Goal: Task Accomplishment & Management: Use online tool/utility

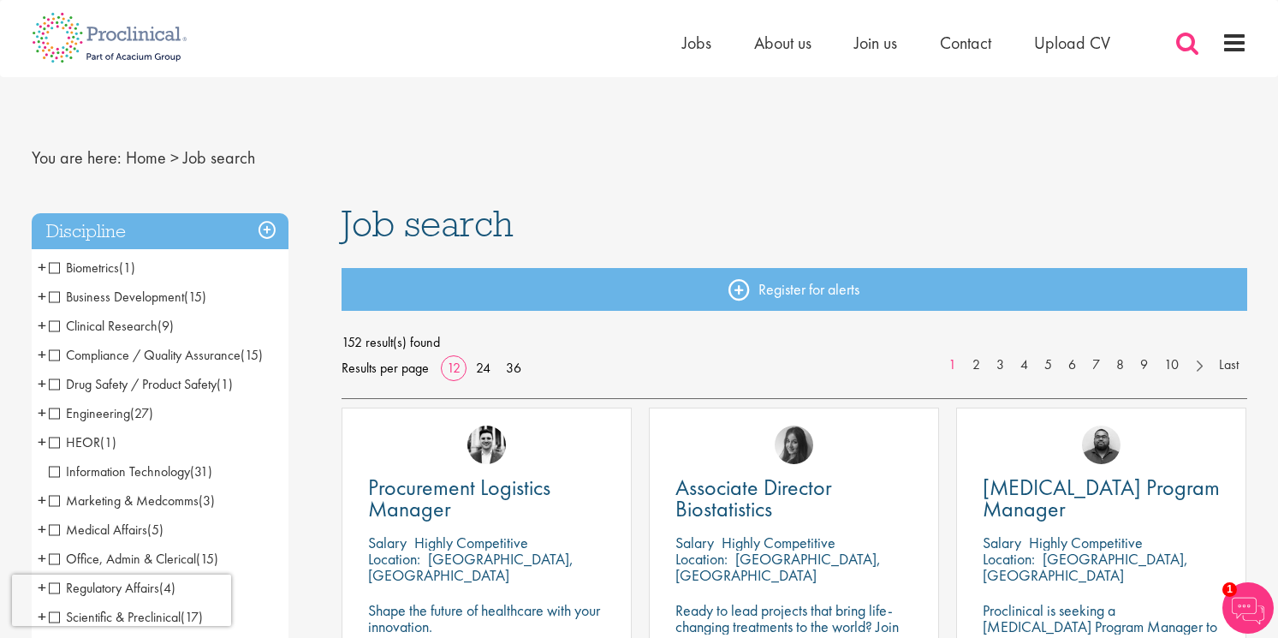
click at [1185, 36] on span at bounding box center [1188, 43] width 26 height 26
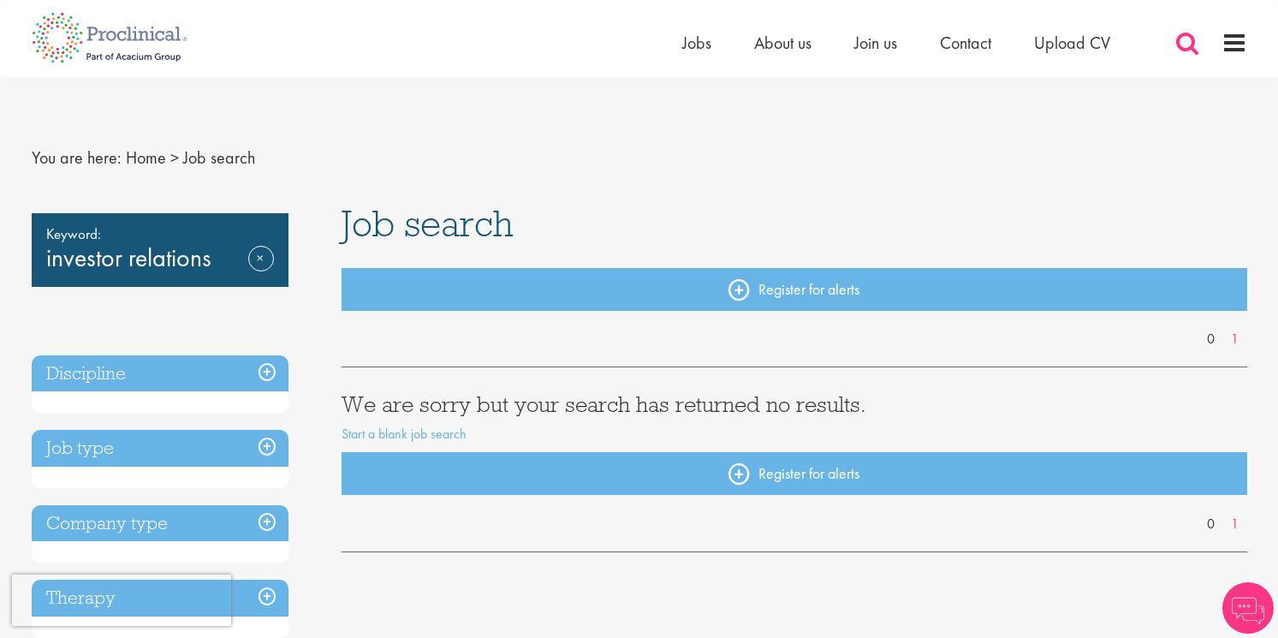
click at [1183, 42] on span at bounding box center [1188, 43] width 26 height 26
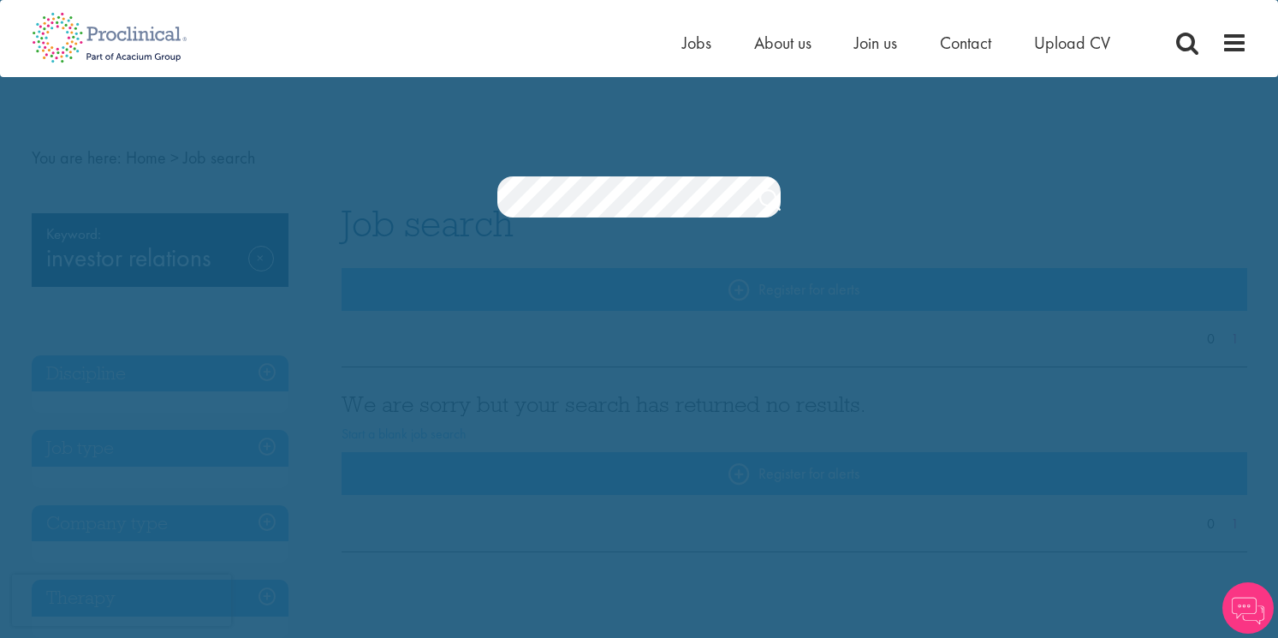
click at [436, 182] on section "Jobs Search" at bounding box center [639, 196] width 1278 height 41
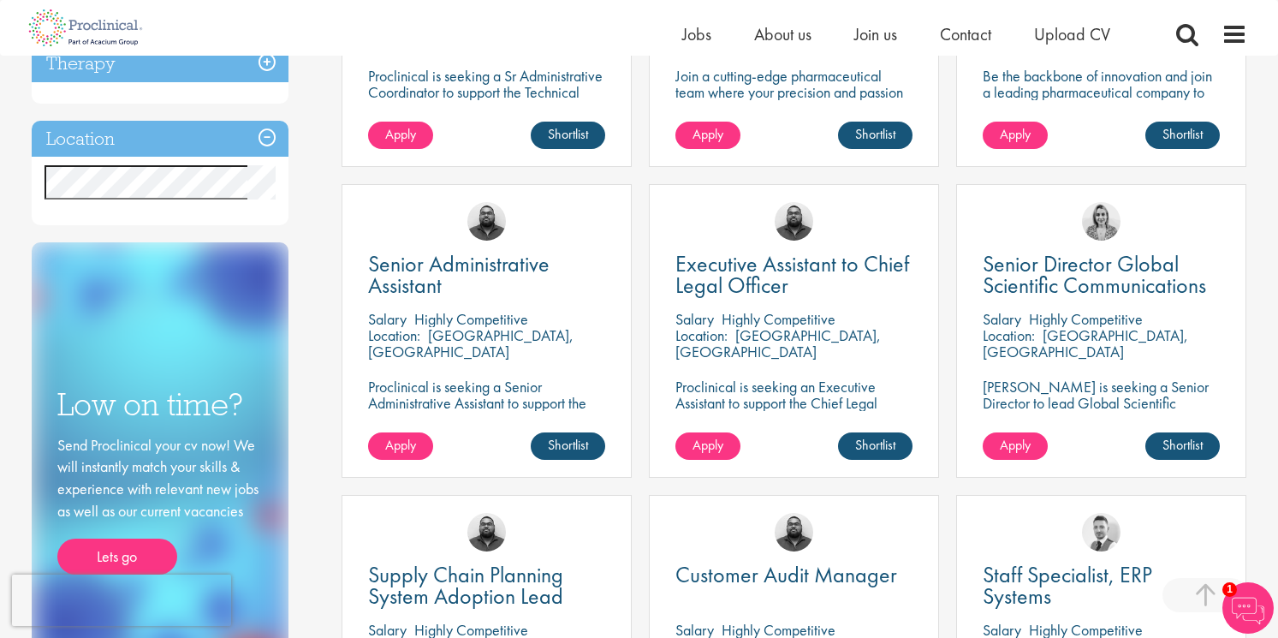
scroll to position [511, 0]
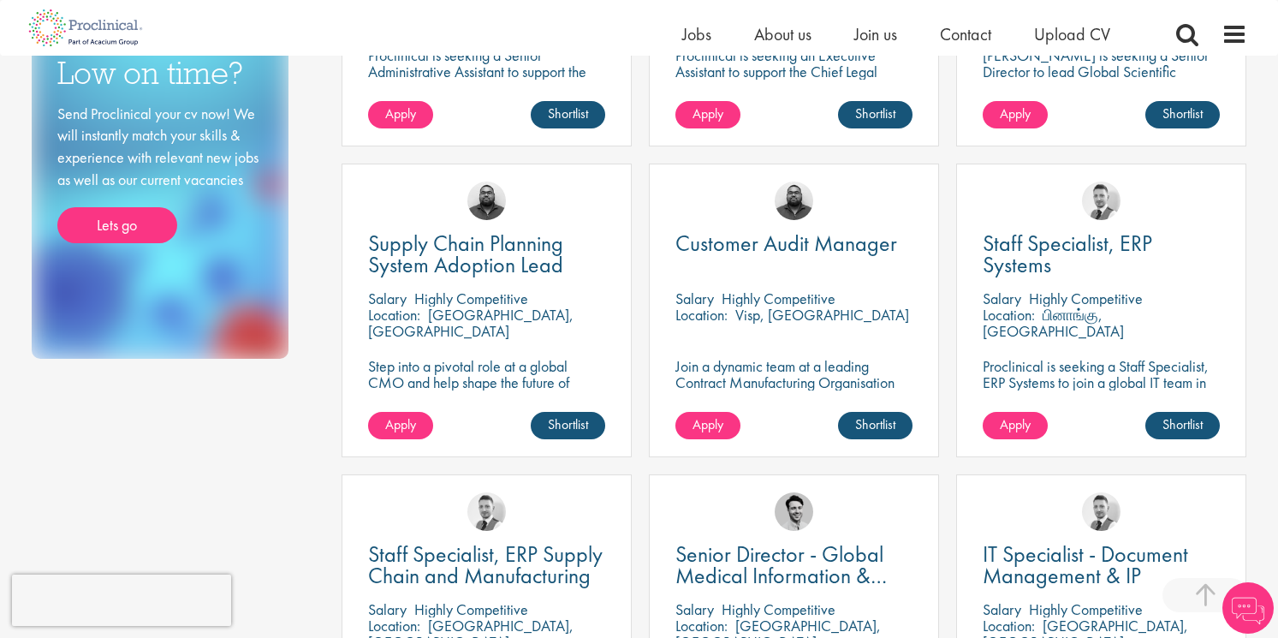
scroll to position [862, 0]
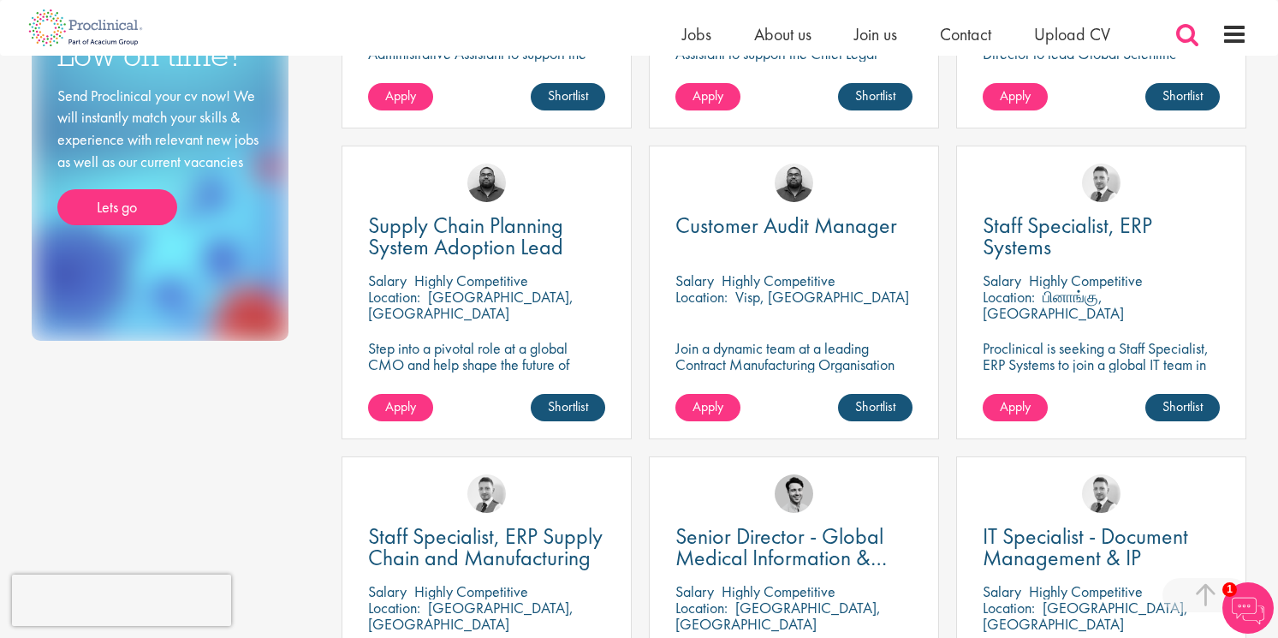
click at [1187, 31] on span at bounding box center [1188, 34] width 26 height 26
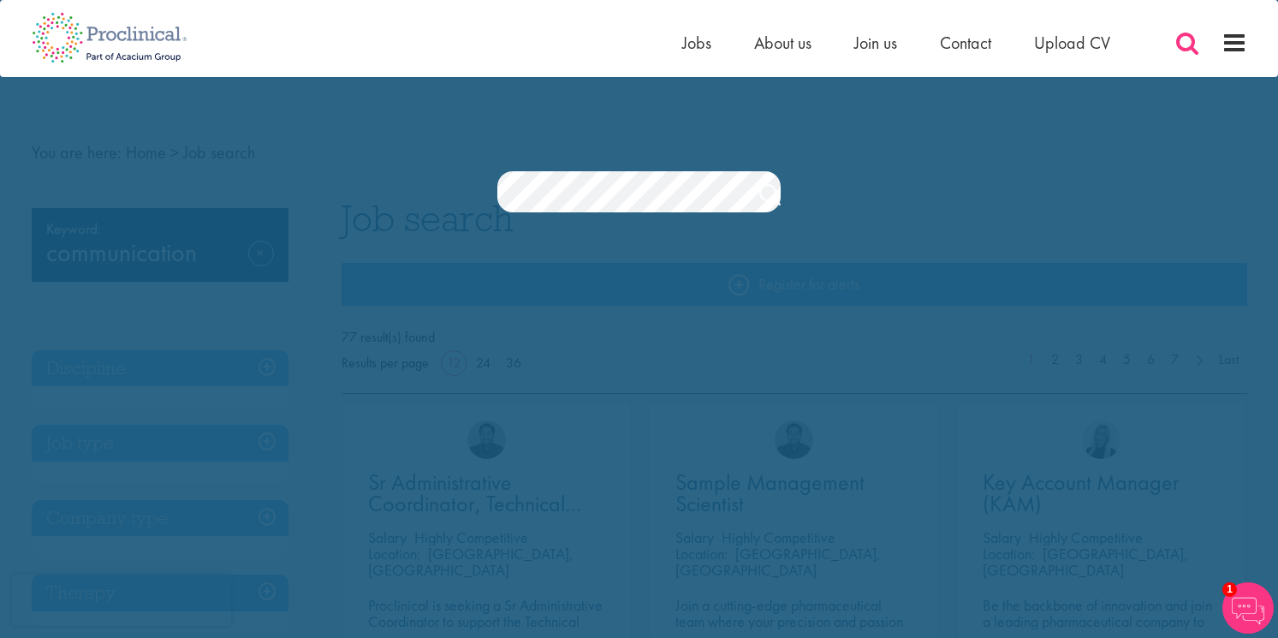
scroll to position [0, 0]
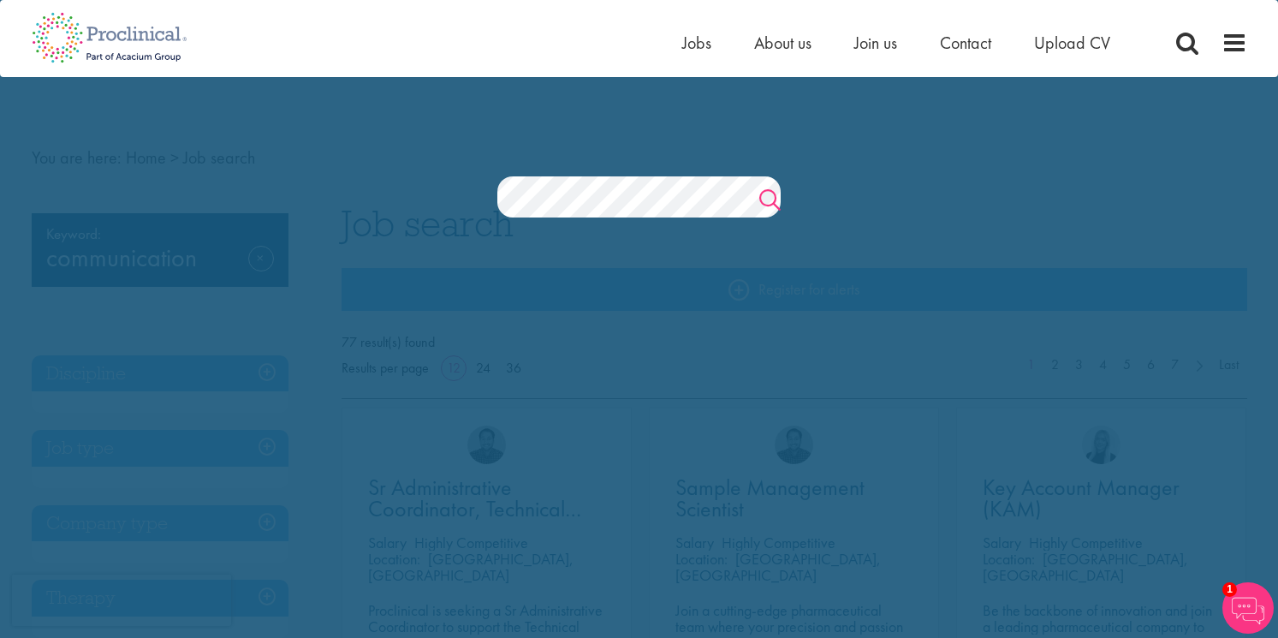
click at [768, 195] on link "Search" at bounding box center [769, 202] width 21 height 34
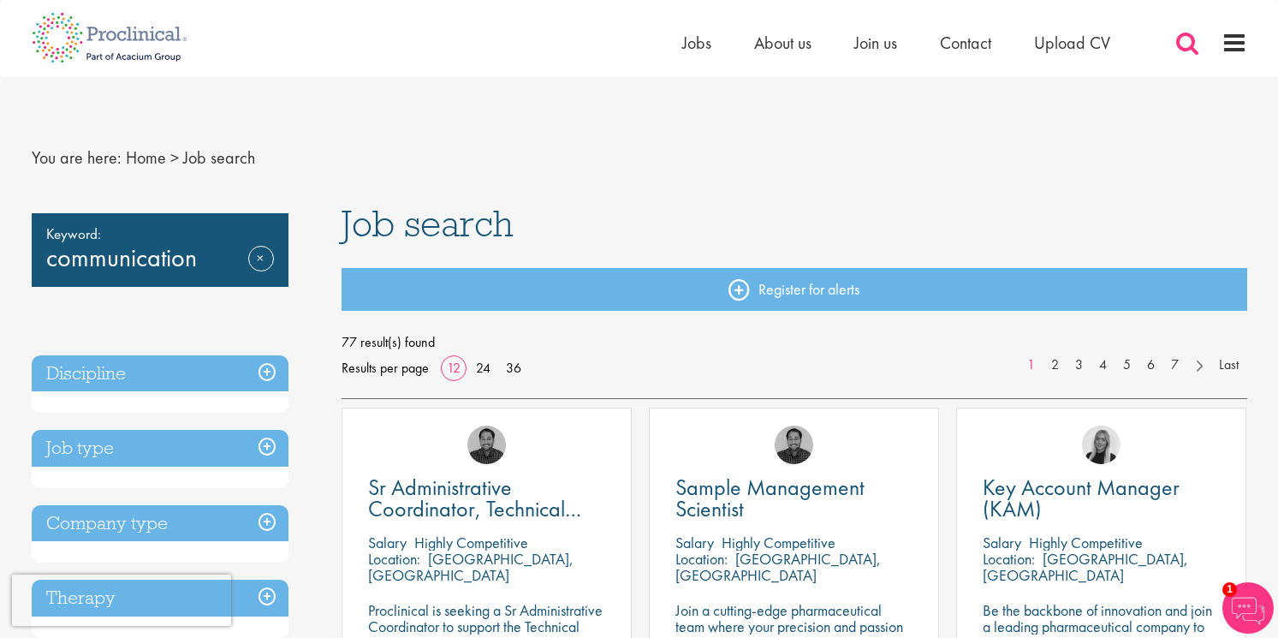
click at [1191, 43] on span at bounding box center [1188, 43] width 26 height 26
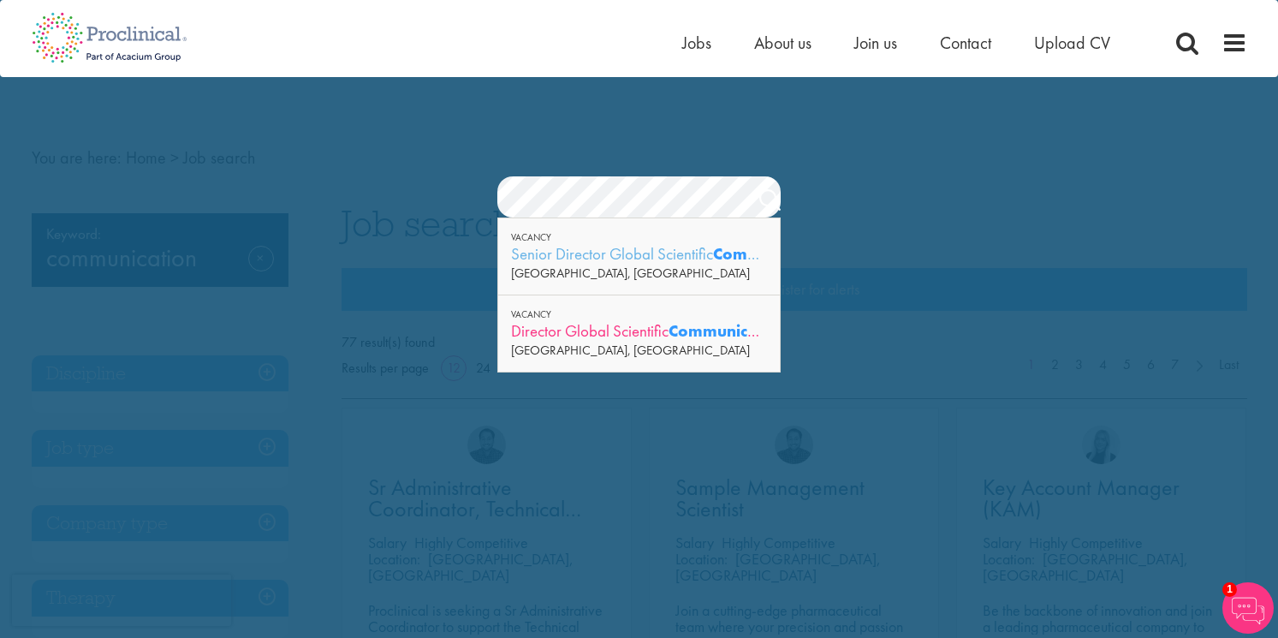
click at [684, 333] on strong "Communications" at bounding box center [731, 330] width 125 height 21
